Goal: Task Accomplishment & Management: Manage account settings

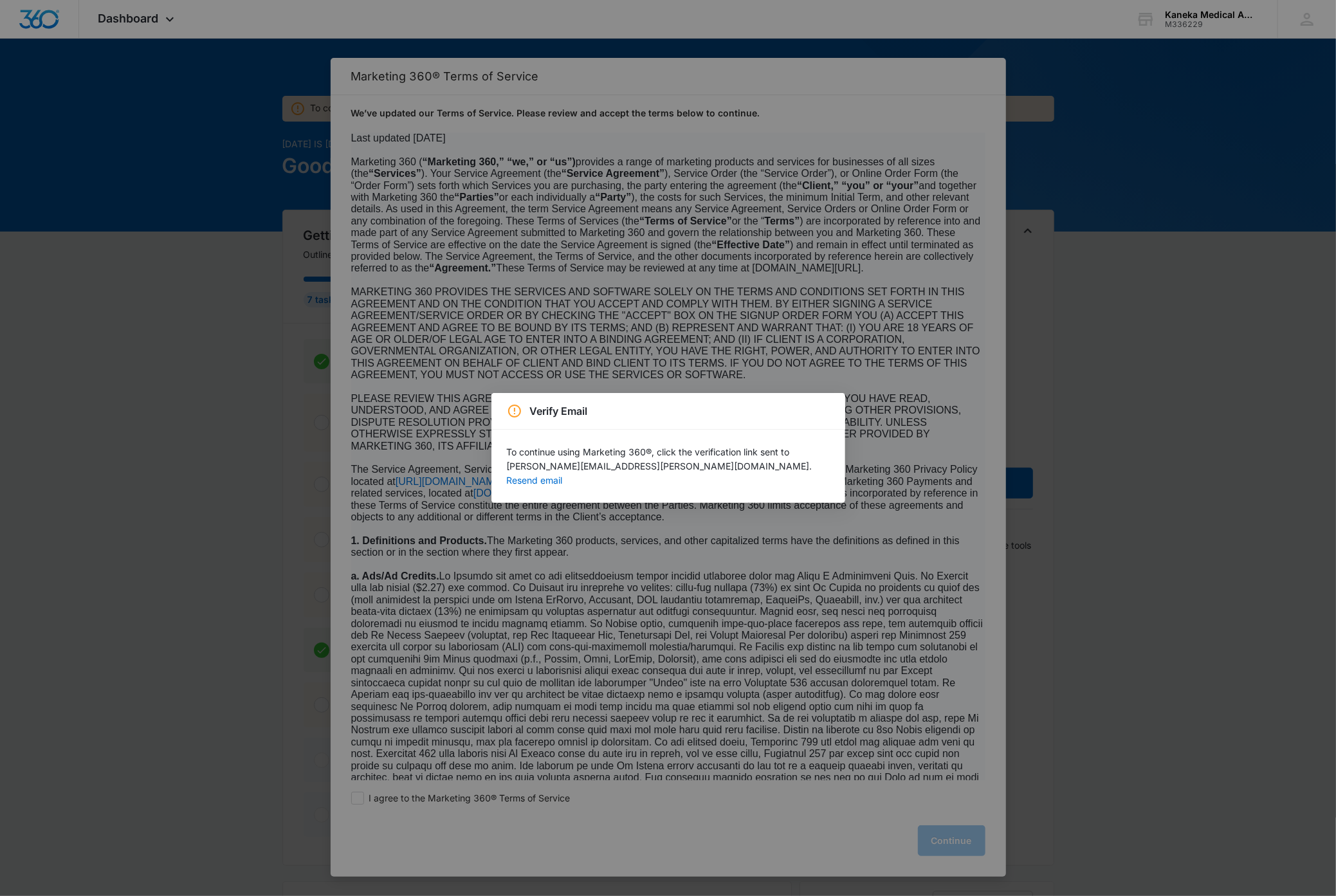
click at [1299, 17] on div "Verify Email To continue using Marketing 360®, click the verification link sent…" at bounding box center [668, 448] width 1336 height 896
click at [1309, 26] on div "Verify Email To continue using Marketing 360®, click the verification link sent…" at bounding box center [668, 448] width 1336 height 896
click at [1112, 523] on div "Verify Email To continue using Marketing 360®, click the verification link sent…" at bounding box center [668, 448] width 1336 height 896
click at [1308, 26] on div "Verify Email To continue using Marketing 360®, click the verification link sent…" at bounding box center [668, 448] width 1336 height 896
click at [1312, 22] on div "Verify Email To continue using Marketing 360®, click the verification link sent…" at bounding box center [668, 448] width 1336 height 896
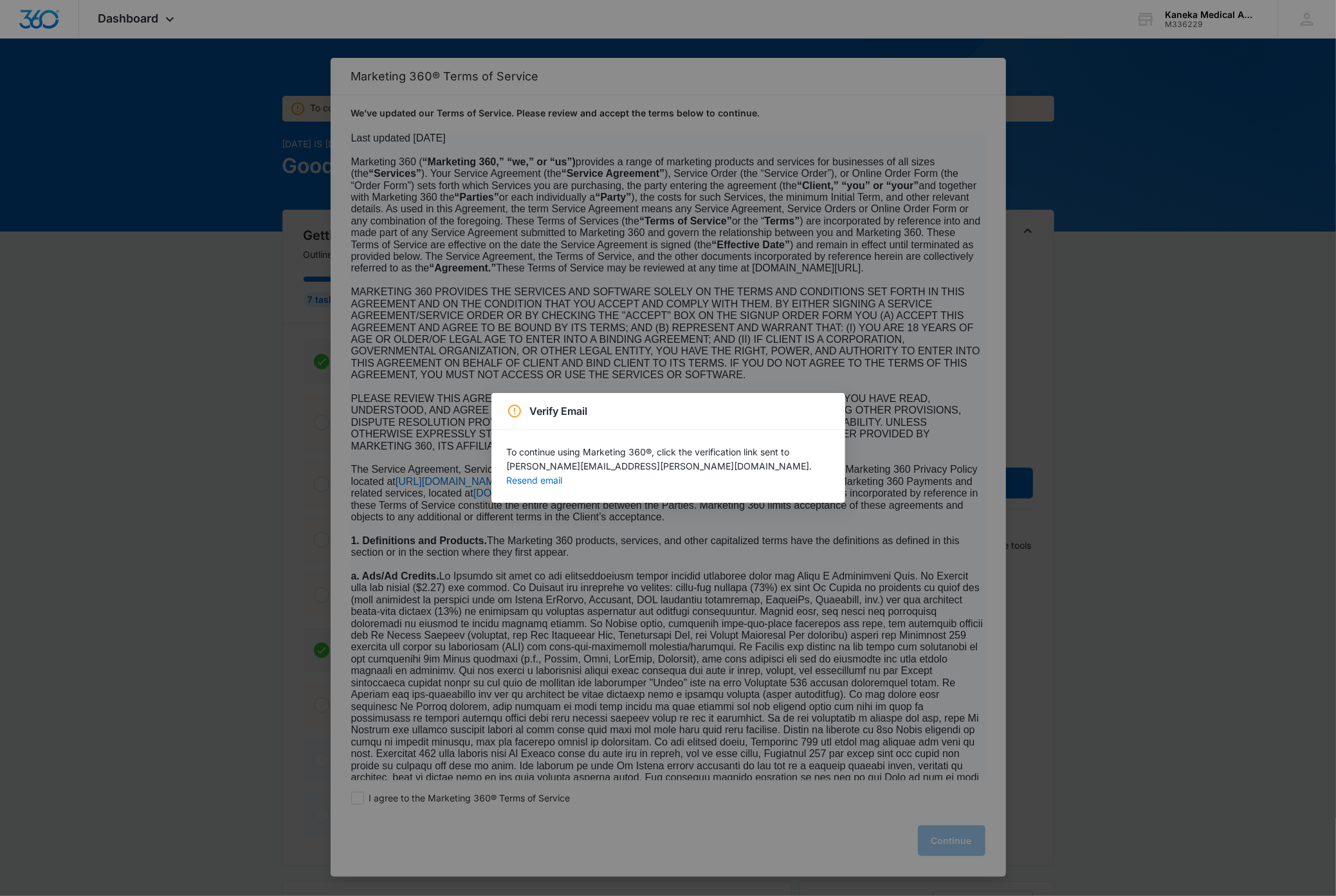
click at [1138, 214] on div "Verify Email To continue using Marketing 360®, click the verification link sent…" at bounding box center [668, 448] width 1336 height 896
click at [1124, 342] on div "Verify Email To continue using Marketing 360®, click the verification link sent…" at bounding box center [668, 448] width 1336 height 896
click at [1130, 331] on div "Verify Email To continue using Marketing 360®, click the verification link sent…" at bounding box center [668, 448] width 1336 height 896
click at [1132, 330] on div "Verify Email To continue using Marketing 360®, click the verification link sent…" at bounding box center [668, 448] width 1336 height 896
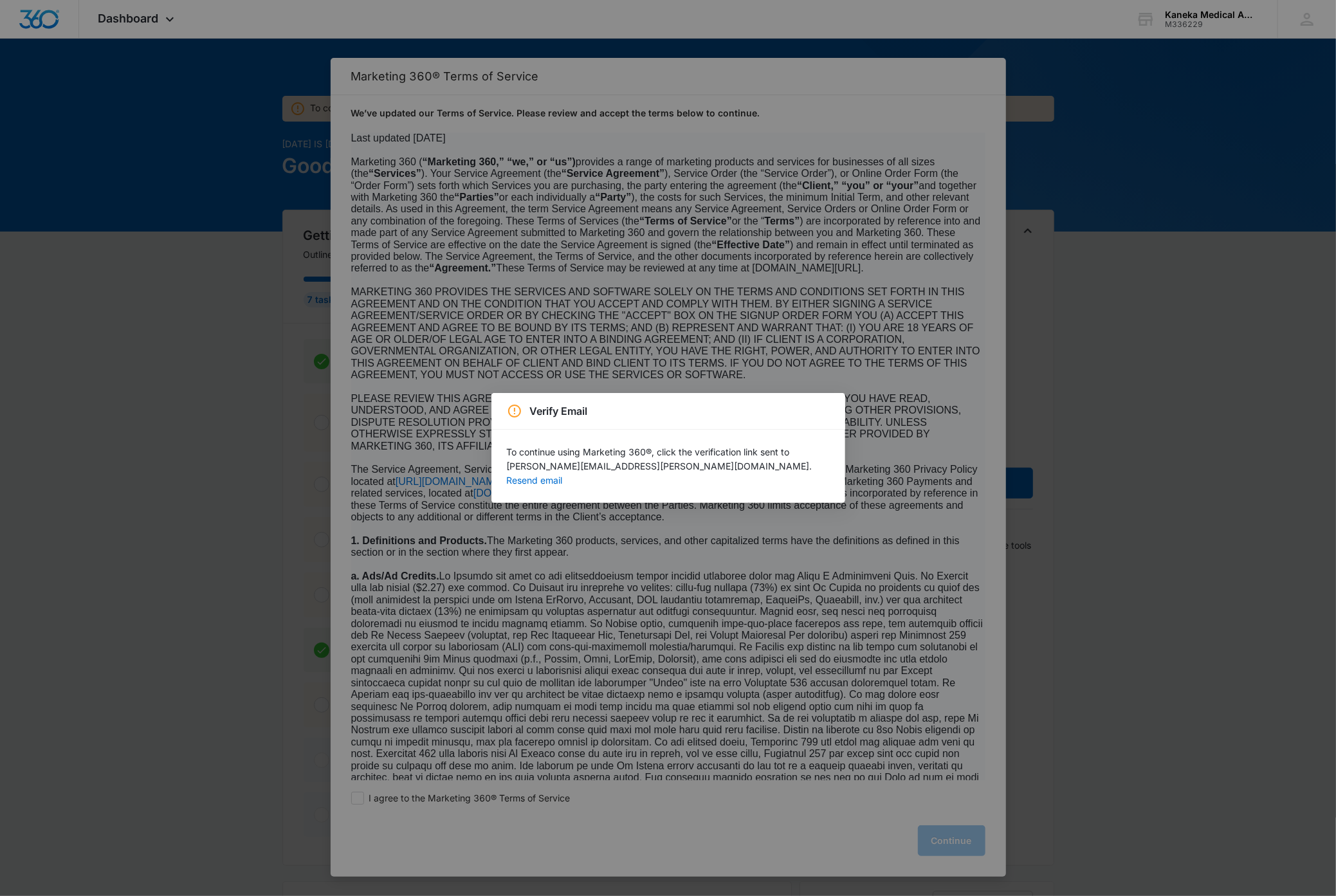
click at [1132, 329] on div "Verify Email To continue using Marketing 360®, click the verification link sent…" at bounding box center [668, 448] width 1336 height 896
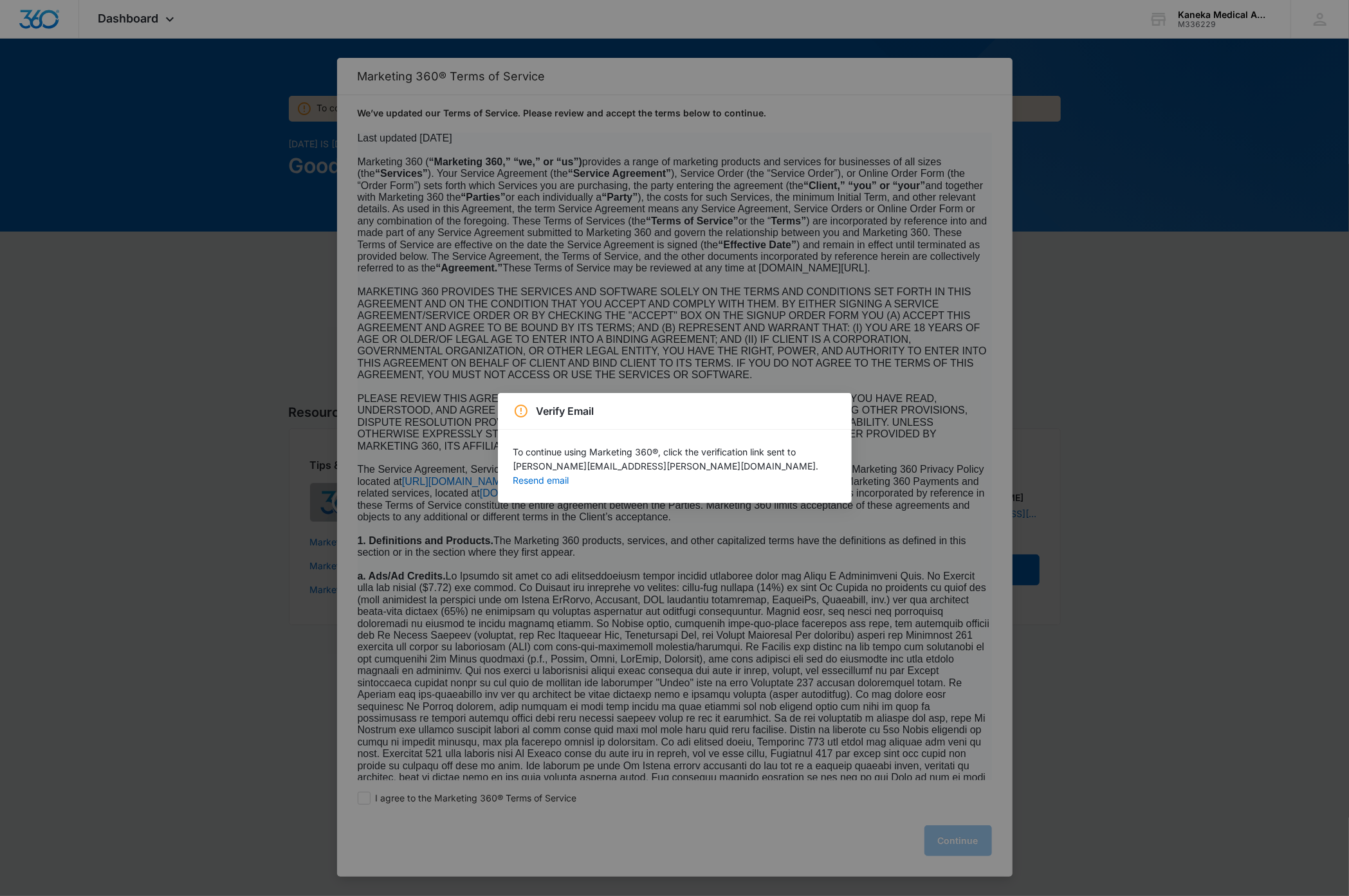
click at [1331, 20] on div "Verify Email To continue using Marketing 360®, click the verification link sent…" at bounding box center [674, 448] width 1349 height 896
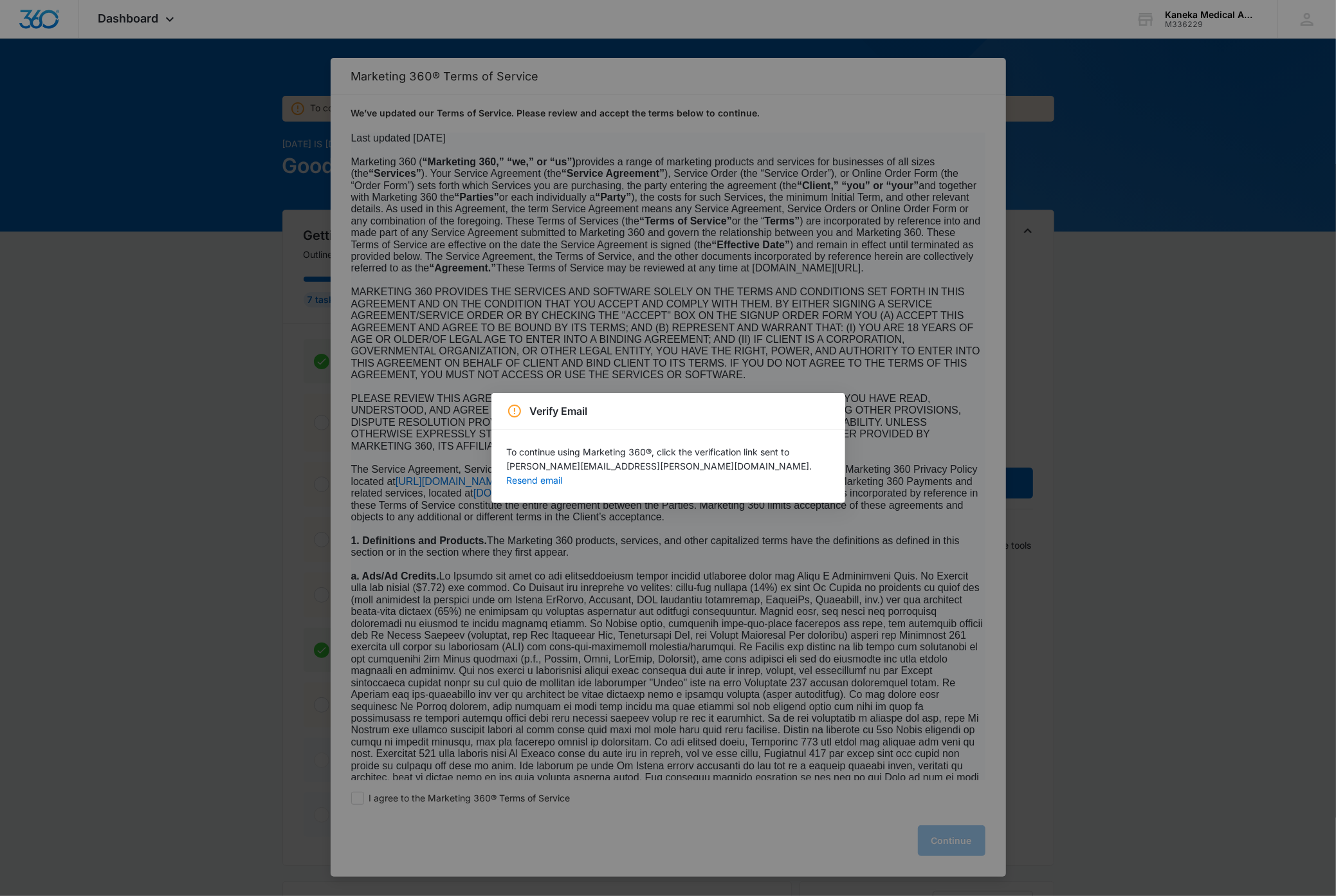
click at [1328, 24] on div "Verify Email To continue using Marketing 360®, click the verification link sent…" at bounding box center [668, 448] width 1336 height 896
click at [1314, 21] on div "Verify Email To continue using Marketing 360®, click the verification link sent…" at bounding box center [668, 448] width 1336 height 896
click at [1301, 25] on div "Verify Email To continue using Marketing 360®, click the verification link sent…" at bounding box center [668, 448] width 1336 height 896
click at [1308, 26] on div "Verify Email To continue using Marketing 360®, click the verification link sent…" at bounding box center [668, 448] width 1336 height 896
click at [1172, 361] on div "Verify Email To continue using Marketing 360®, click the verification link sent…" at bounding box center [668, 448] width 1336 height 896
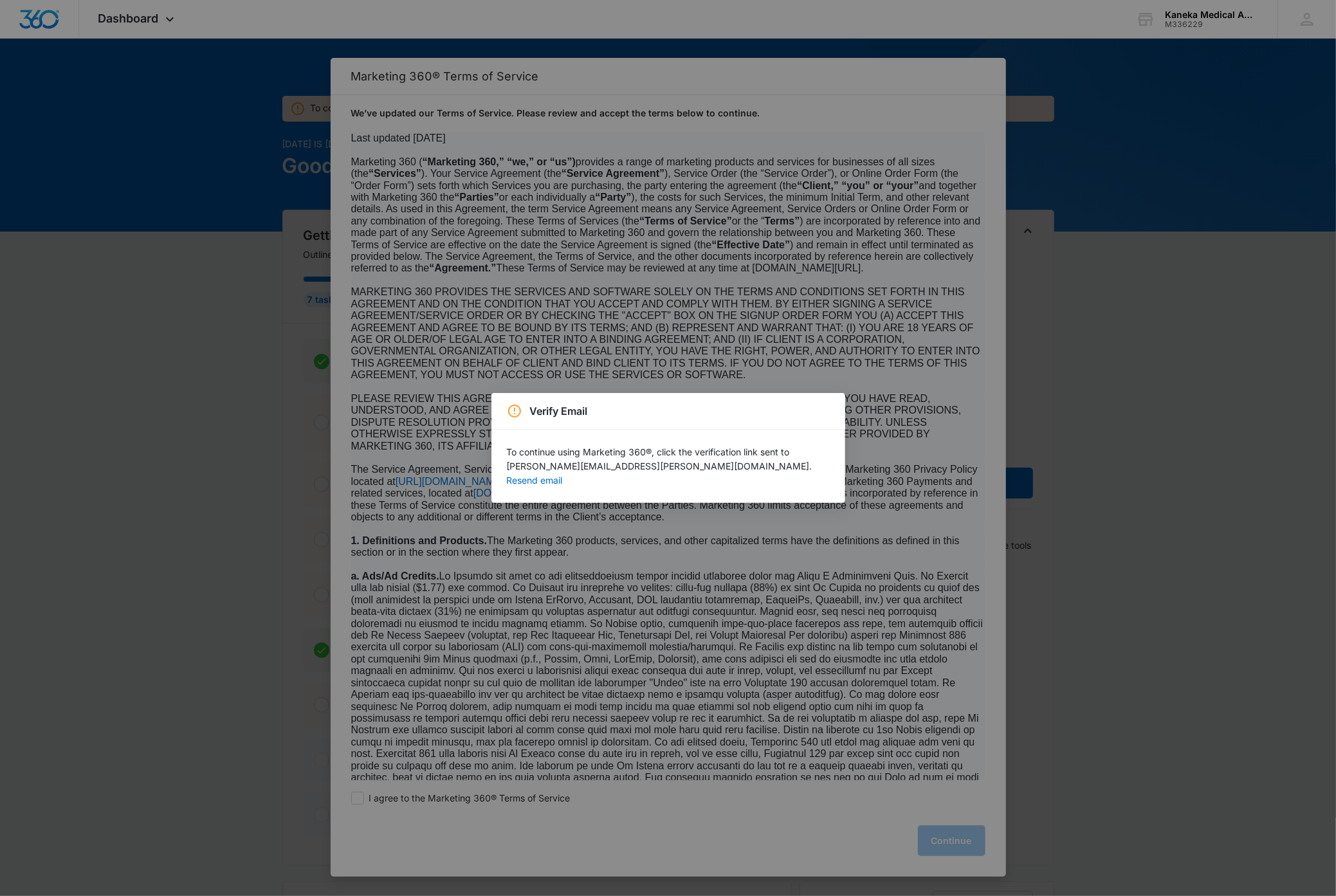
click at [1223, 364] on div "Verify Email To continue using Marketing 360®, click the verification link sent…" at bounding box center [668, 448] width 1336 height 896
click at [1311, 29] on div "Verify Email To continue using Marketing 360®, click the verification link sent…" at bounding box center [668, 448] width 1336 height 896
click at [1306, 14] on div "Verify Email To continue using Marketing 360®, click the verification link sent…" at bounding box center [668, 448] width 1336 height 896
click at [1309, 22] on div "Verify Email To continue using Marketing 360®, click the verification link sent…" at bounding box center [668, 448] width 1336 height 896
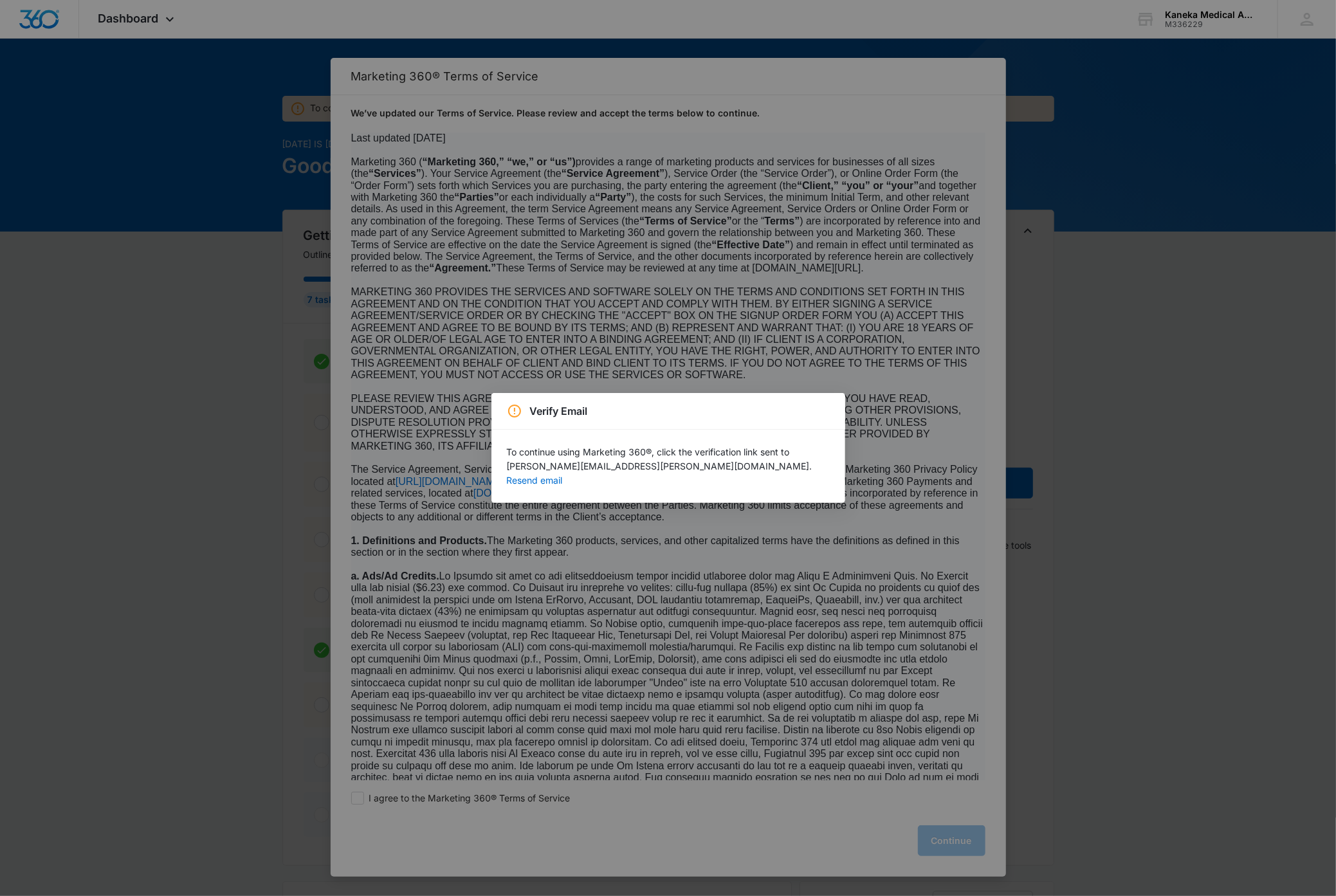
click at [1115, 310] on div "Verify Email To continue using Marketing 360®, click the verification link sent…" at bounding box center [668, 448] width 1336 height 896
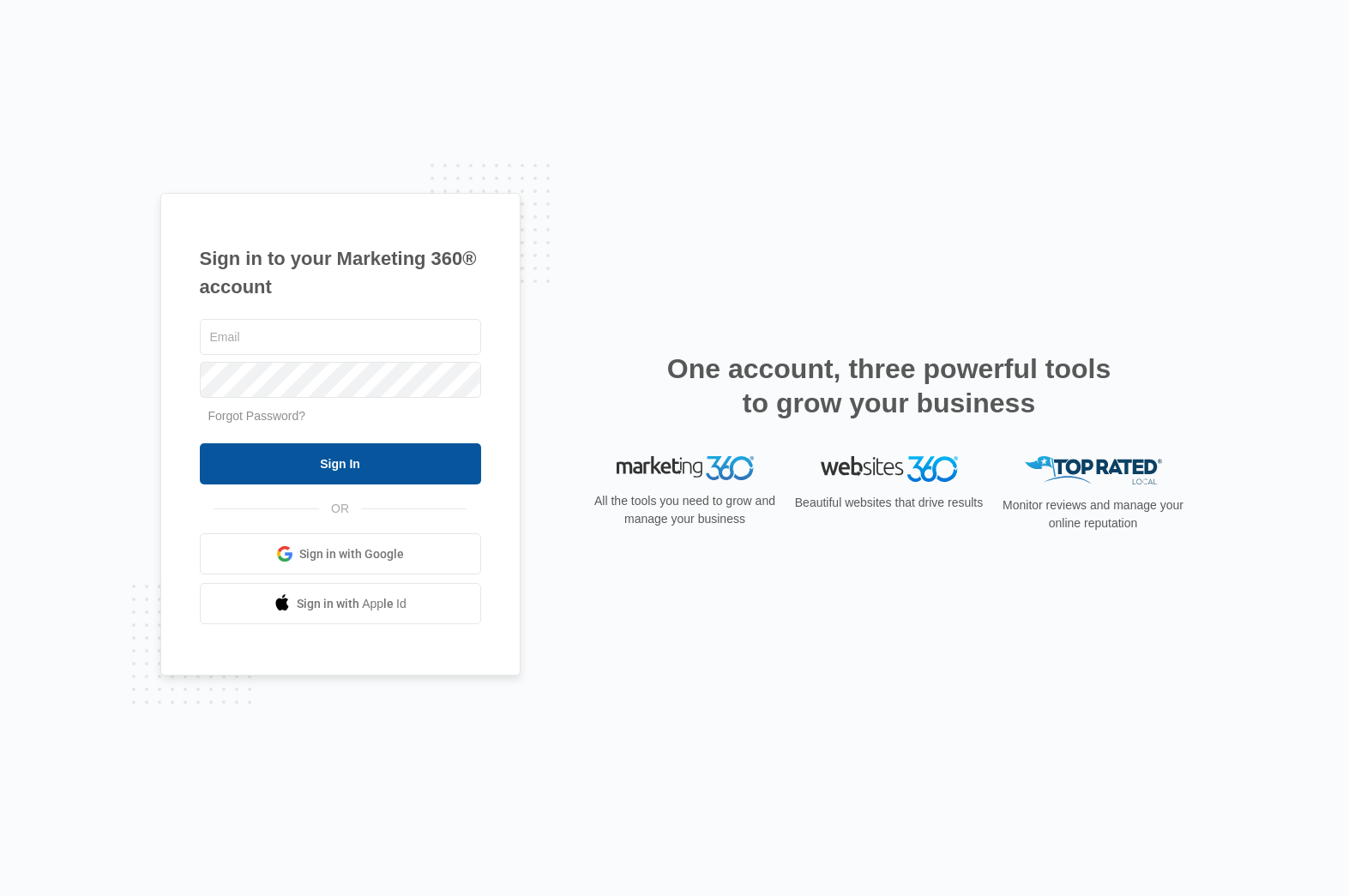
type input "[PERSON_NAME][EMAIL_ADDRESS][DOMAIN_NAME]"
click at [336, 470] on input "Sign In" at bounding box center [340, 463] width 281 height 41
